Goal: Information Seeking & Learning: Learn about a topic

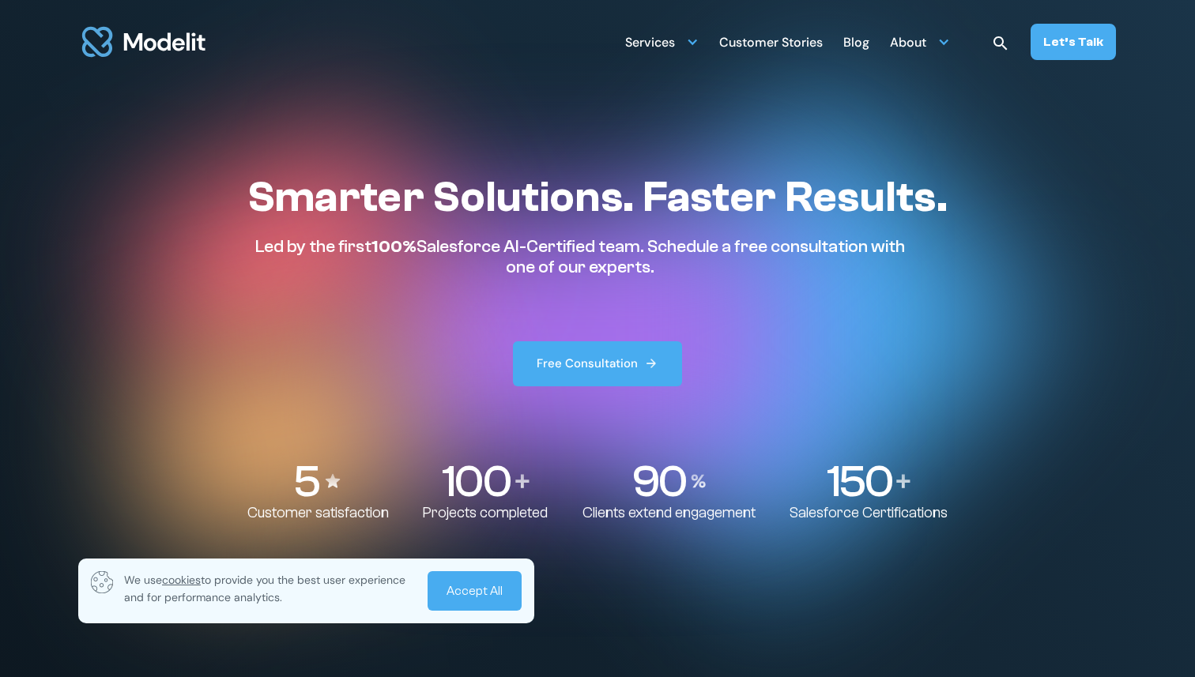
click at [862, 41] on div "Blog" at bounding box center [856, 43] width 26 height 31
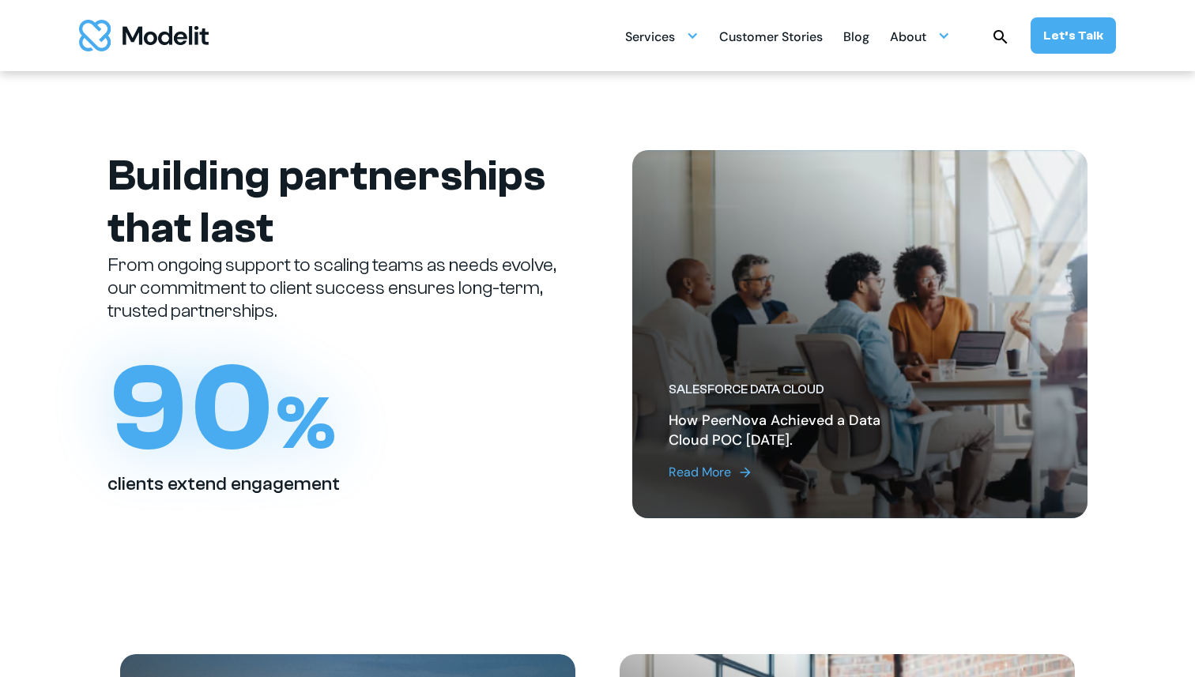
click at [772, 33] on div "Customer Stories" at bounding box center [771, 38] width 104 height 31
click at [702, 474] on div "Read More" at bounding box center [700, 472] width 62 height 19
